Goal: Task Accomplishment & Management: Use online tool/utility

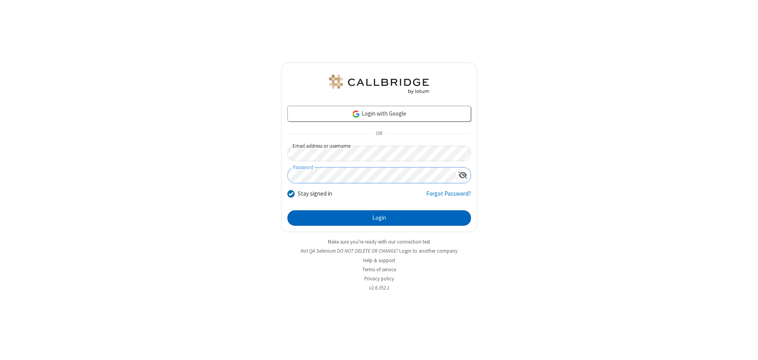
click at [379, 218] on button "Login" at bounding box center [378, 218] width 183 height 16
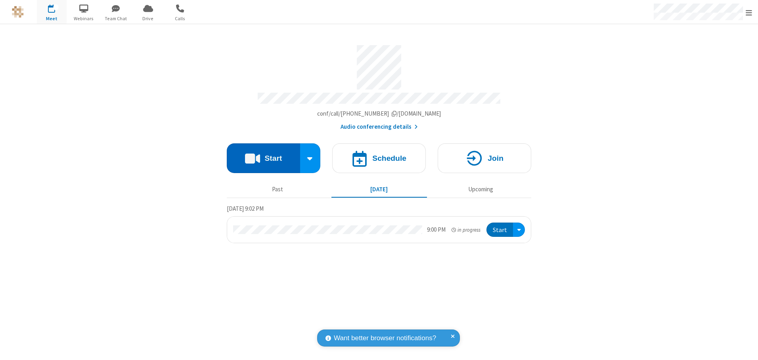
click at [263, 155] on button "Start" at bounding box center [263, 158] width 73 height 30
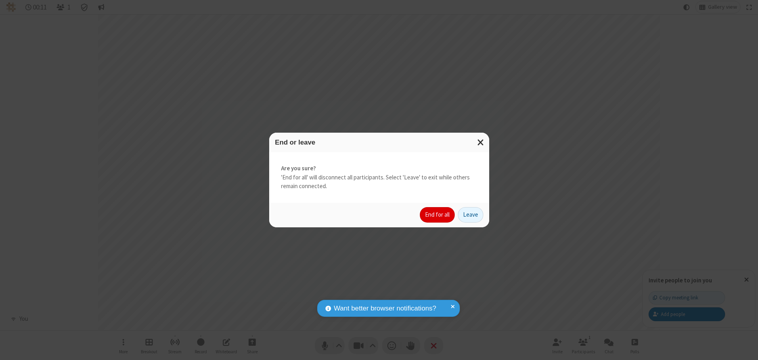
click at [437, 215] on button "End for all" at bounding box center [437, 215] width 35 height 16
